Goal: Task Accomplishment & Management: Complete application form

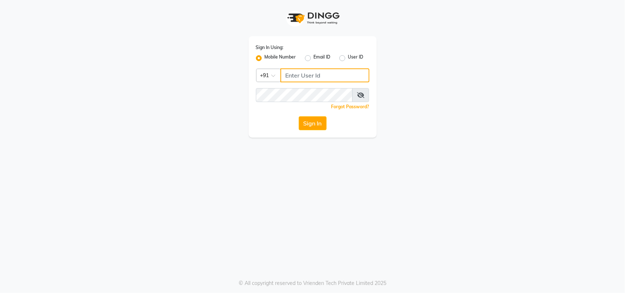
click at [294, 77] on input "Username" at bounding box center [325, 76] width 89 height 14
click at [329, 71] on input "Username" at bounding box center [325, 76] width 89 height 14
click at [314, 76] on input "Username" at bounding box center [325, 76] width 89 height 14
type input "9625476254"
click at [363, 97] on icon at bounding box center [360, 95] width 7 height 6
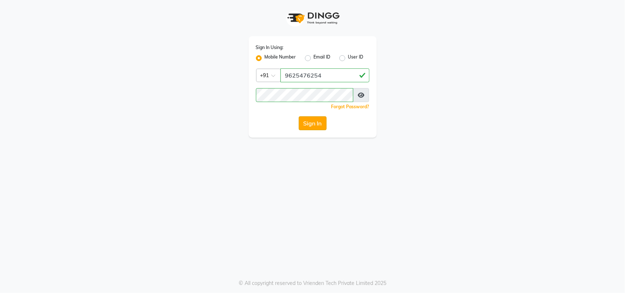
click at [301, 120] on button "Sign In" at bounding box center [313, 123] width 28 height 14
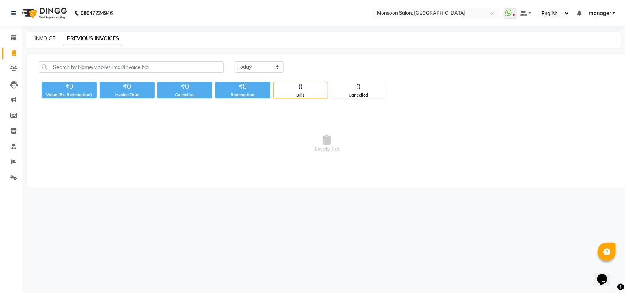
click at [49, 37] on link "INVOICE" at bounding box center [44, 38] width 21 height 7
select select "6471"
select select "service"
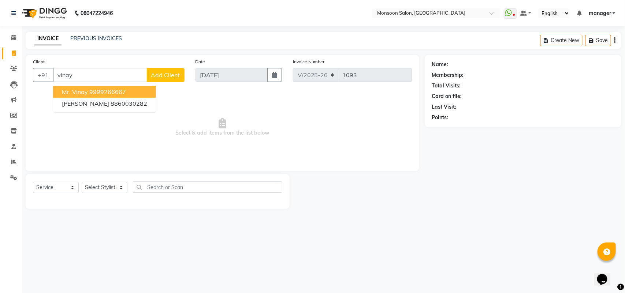
click at [123, 88] on ngb-highlight "9999266667" at bounding box center [107, 91] width 37 height 7
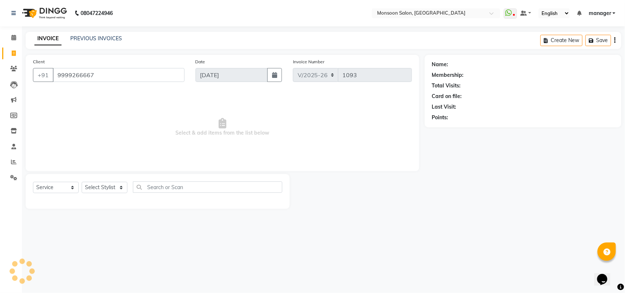
type input "9999266667"
select select "1: Object"
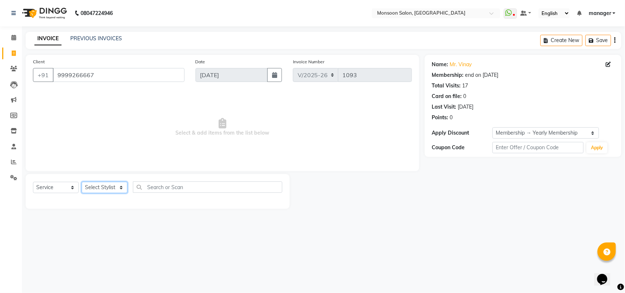
click at [122, 186] on select "Select Stylist [PERSON_NAME] [PERSON_NAME] manager [PERSON_NAME] [PERSON_NAME]" at bounding box center [105, 187] width 46 height 11
select select "68163"
click at [82, 182] on select "Select Stylist [PERSON_NAME] [PERSON_NAME] manager [PERSON_NAME] [PERSON_NAME]" at bounding box center [105, 187] width 46 height 11
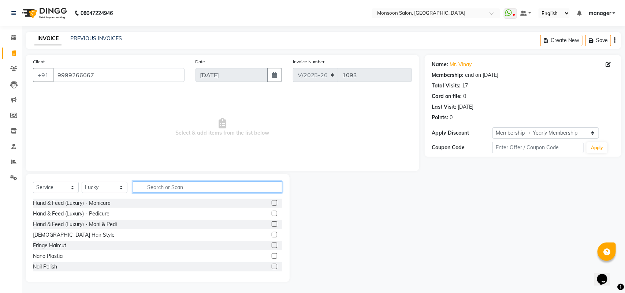
click at [144, 186] on input "text" at bounding box center [207, 187] width 149 height 11
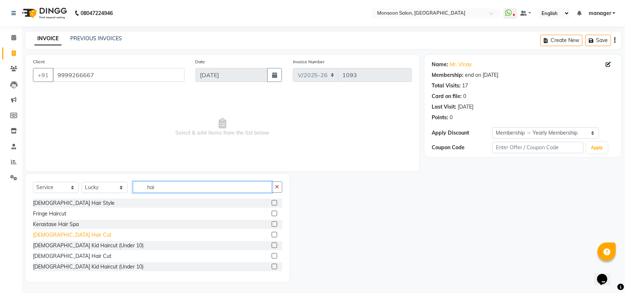
type input "hai"
click at [53, 233] on div "[DEMOGRAPHIC_DATA] Hair Cut" at bounding box center [72, 236] width 78 height 8
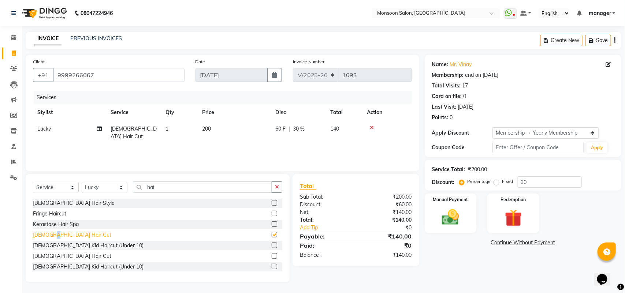
checkbox input "false"
click at [275, 186] on icon "button" at bounding box center [277, 187] width 4 height 5
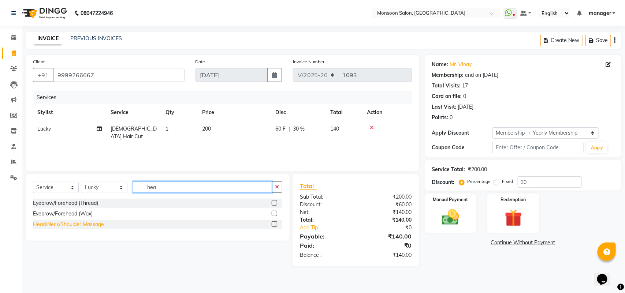
type input "hea"
click at [66, 226] on div "Head/Neck/Shoulder Massage" at bounding box center [68, 225] width 71 height 8
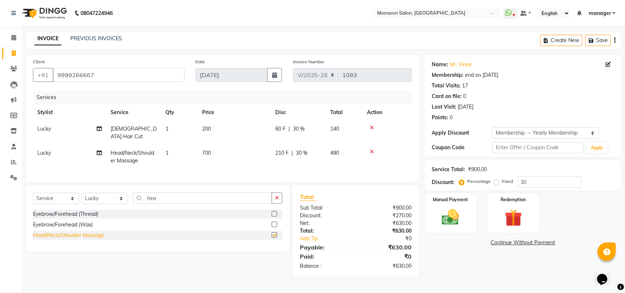
checkbox input "false"
click at [285, 127] on span "60 F" at bounding box center [280, 129] width 10 height 8
select select "68163"
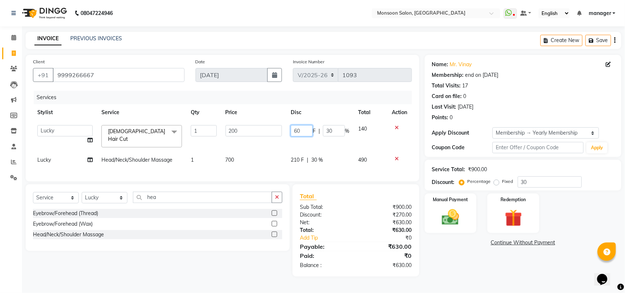
click at [310, 131] on input "60" at bounding box center [302, 130] width 22 height 11
click at [307, 131] on input "60" at bounding box center [302, 130] width 22 height 11
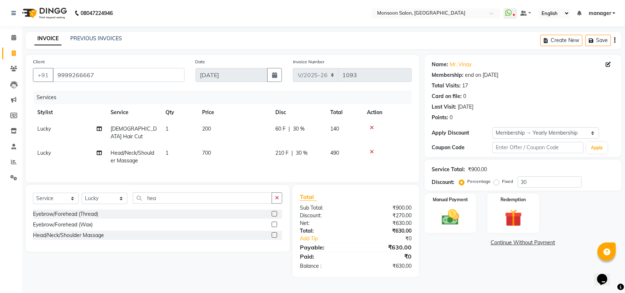
click at [216, 129] on td "200" at bounding box center [234, 133] width 73 height 24
select select "68163"
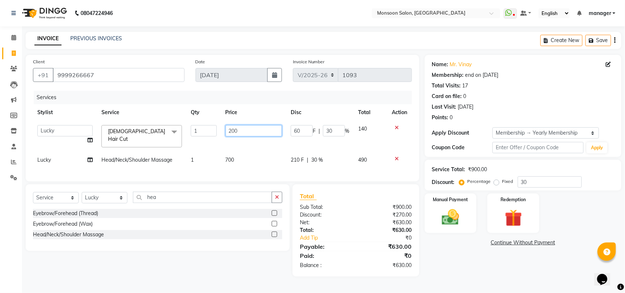
click at [250, 133] on input "200" at bounding box center [254, 130] width 57 height 11
type input "2"
type input "300"
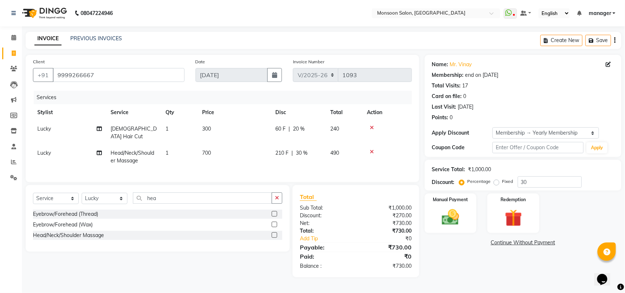
click at [477, 269] on div "Name: Mr. Vinay Membership: end on [DATE] Total Visits: 17 Card on file: 0 Last…" at bounding box center [526, 166] width 202 height 223
click at [214, 131] on td "300" at bounding box center [234, 133] width 73 height 24
select select "68163"
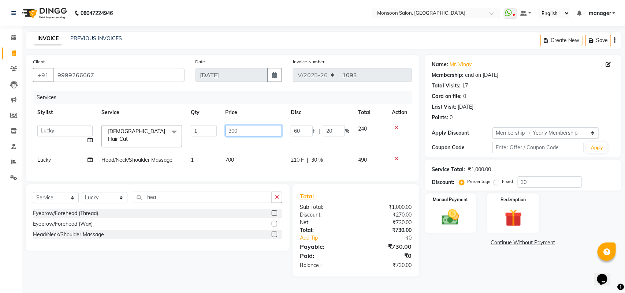
click at [238, 131] on input "300" at bounding box center [254, 130] width 57 height 11
type input "3"
type input "200"
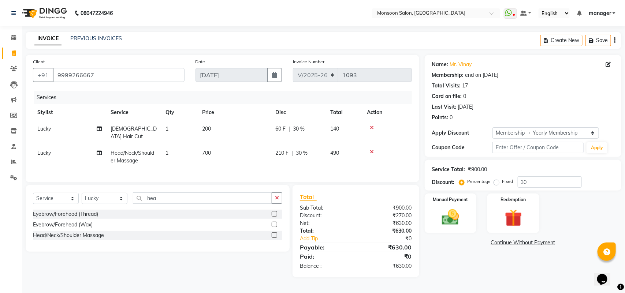
click at [513, 264] on div "Name: Mr. Vinay Membership: end on [DATE] Total Visits: 17 Card on file: 0 Last…" at bounding box center [526, 166] width 202 height 223
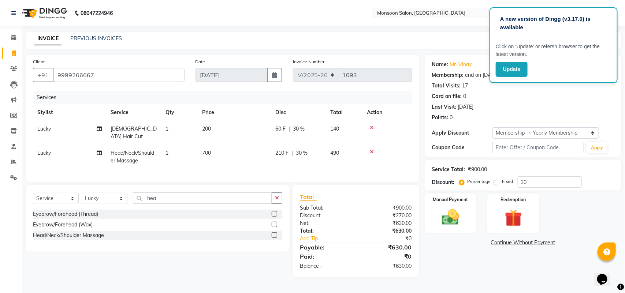
click at [214, 135] on td "200" at bounding box center [234, 133] width 73 height 24
select select "68163"
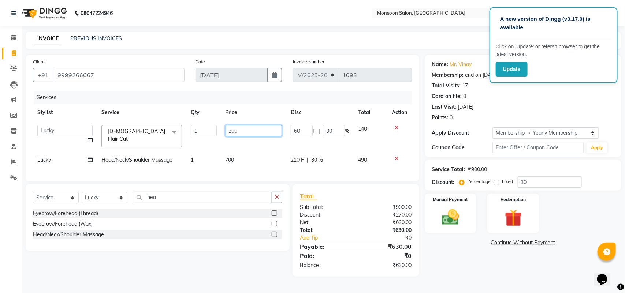
click at [273, 132] on input "200" at bounding box center [254, 130] width 57 height 11
type input "2"
type input "300"
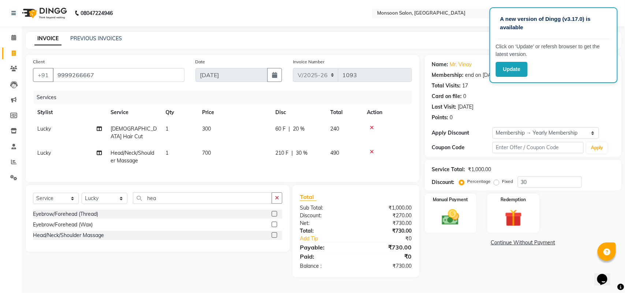
click at [284, 129] on span "60 F" at bounding box center [280, 129] width 10 height 8
select select "68163"
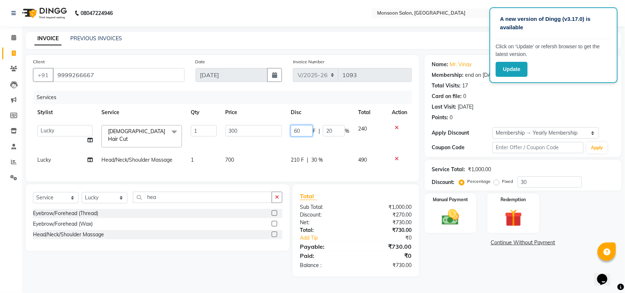
drag, startPoint x: 304, startPoint y: 130, endPoint x: 291, endPoint y: 126, distance: 13.3
click at [300, 129] on input "60" at bounding box center [302, 130] width 22 height 11
type input "6"
type input "100"
click at [355, 186] on div "Client [PHONE_NUMBER] Date [DATE] Invoice Number V/2025 V/[PHONE_NUMBER] Servic…" at bounding box center [222, 166] width 405 height 222
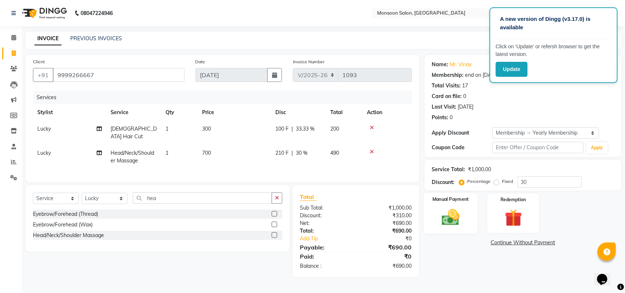
click at [456, 217] on img at bounding box center [450, 217] width 29 height 21
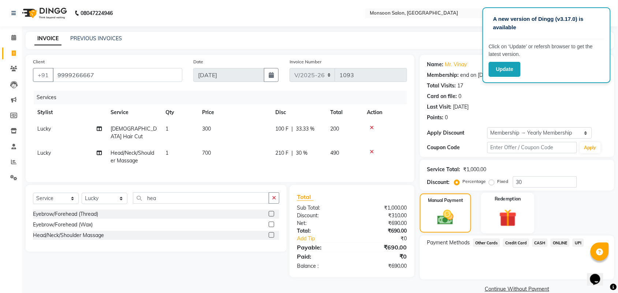
click at [520, 214] on img at bounding box center [508, 218] width 29 height 22
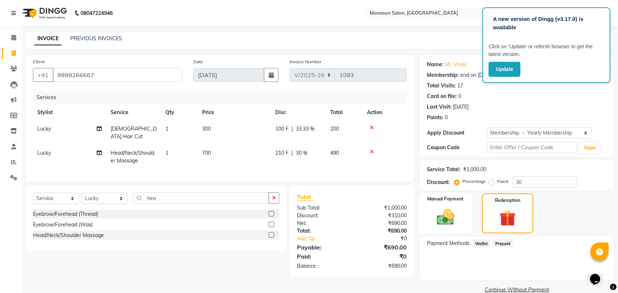
click at [449, 211] on img at bounding box center [446, 217] width 29 height 20
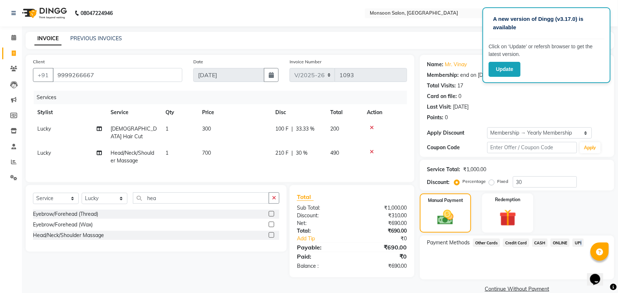
click at [580, 244] on span "UPI" at bounding box center [578, 243] width 11 height 8
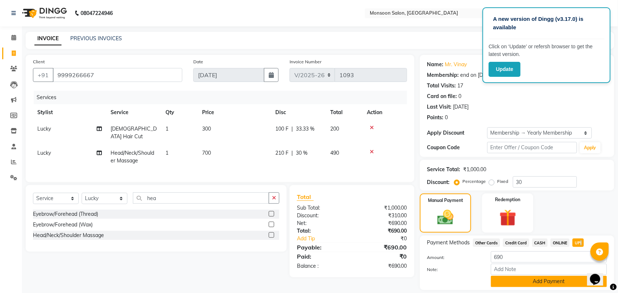
click at [553, 283] on button "Add Payment" at bounding box center [549, 281] width 116 height 11
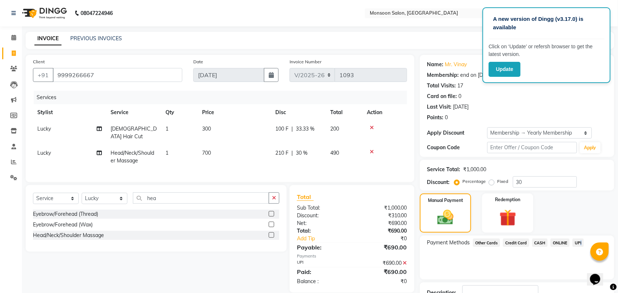
scroll to position [54, 0]
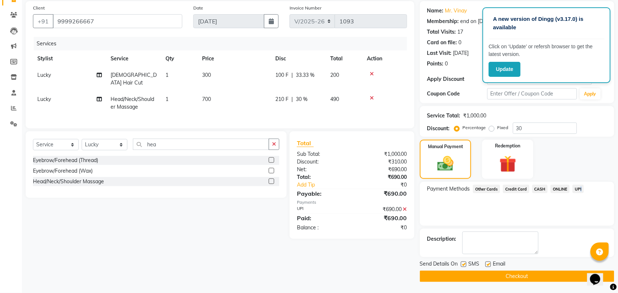
drag, startPoint x: 622, startPoint y: 283, endPoint x: 6, endPoint y: 17, distance: 670.8
click at [524, 277] on button "Checkout" at bounding box center [517, 276] width 195 height 11
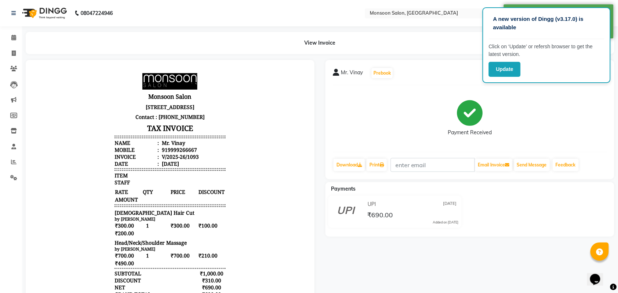
click at [394, 103] on div "Payment Received" at bounding box center [470, 118] width 274 height 55
